Goal: Complete application form: Complete application form

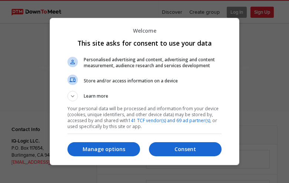
select select "general"
type input "RryHSGgEXaTsgL"
type input "danielle.dragonfly@gmail.com"
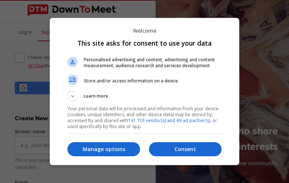
type input "cRaUMRPRaYbVQn"
type input "danielle.dragonfly@gmail.com"
